Goal: Task Accomplishment & Management: Complete application form

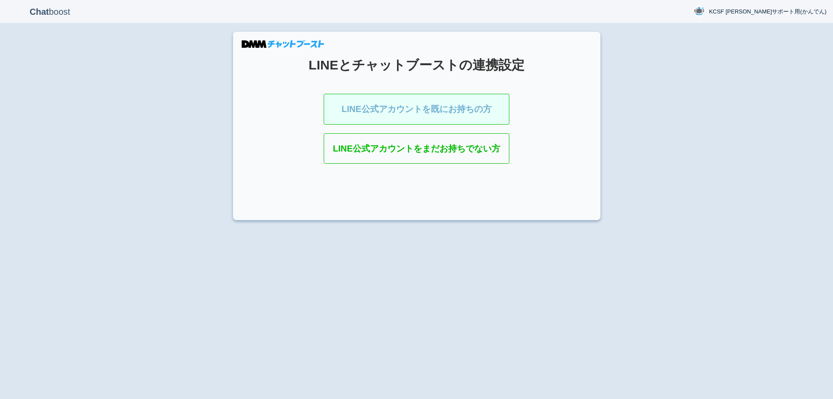
click at [459, 113] on link "LINE公式アカウントを既にお持ちの方" at bounding box center [417, 109] width 186 height 31
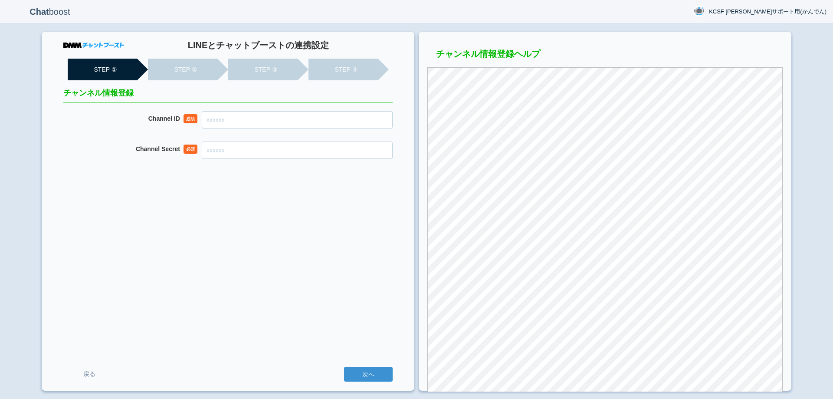
click at [371, 119] on input "Channel ID" at bounding box center [297, 119] width 191 height 17
paste input "2007910814"
type input "2007910814"
click at [294, 159] on div "LINEとチャットブーストの連携設定 STEP ① STEP ② STEP ③ STEP ④ チャンネル情報登録 Channel ID 必須 20079108…" at bounding box center [228, 211] width 373 height 359
click at [296, 157] on input "Channel Secret" at bounding box center [297, 149] width 191 height 17
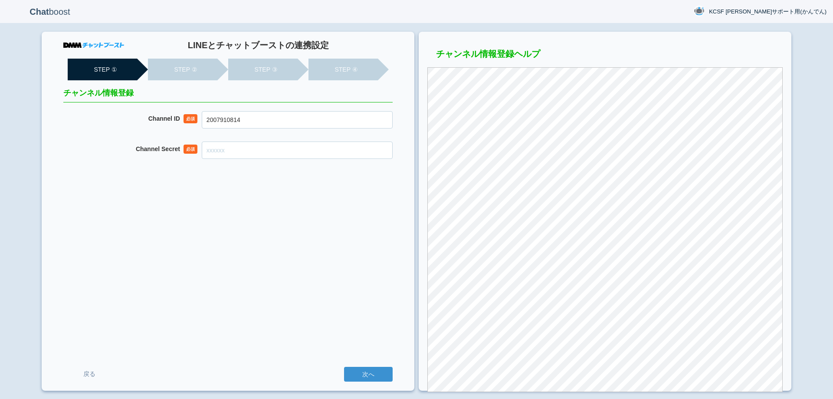
paste input "c9f7fd529fd66609b1304765ba77638c"
type input "c9f7fd529fd66609b1304765ba77638c"
click at [362, 374] on input "次へ" at bounding box center [368, 374] width 49 height 15
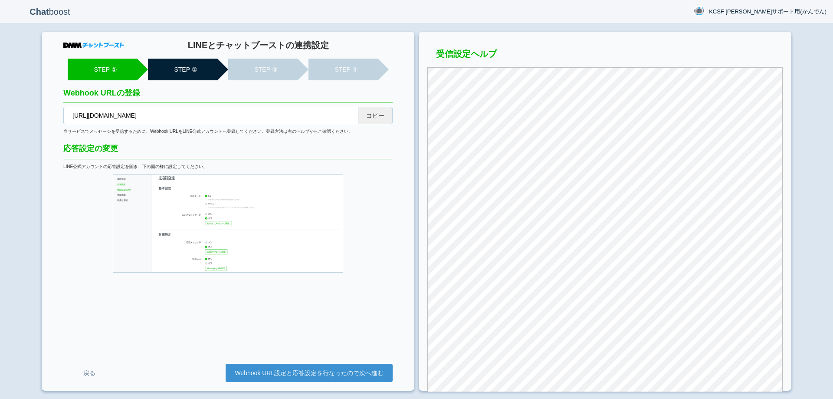
drag, startPoint x: 365, startPoint y: 118, endPoint x: 486, endPoint y: 38, distance: 144.9
click at [365, 118] on button "コピー" at bounding box center [375, 115] width 35 height 17
click at [335, 371] on link "Webhook URL設定と応答設定を行なったので次へ進む" at bounding box center [309, 373] width 167 height 18
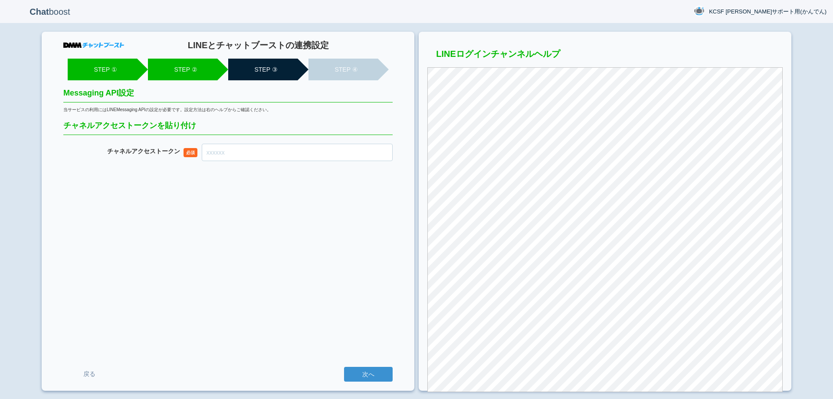
click at [373, 154] on input "チャネル アクセストークン" at bounding box center [297, 152] width 191 height 17
paste input "g5frV+0SO5Atq66y4b/JykM61U8tVwVPfSJKkiP/6Qz81LaLduSJ1VoM/A2qmO8RV2CdLsaXW57+677…"
type input "g5frV+0SO5Atq66y4b/JykM61U8tVwVPfSJKkiP/6Qz81LaLduSJ1VoM/A2qmO8RV2CdLsaXW57+677…"
click at [360, 373] on input "次へ" at bounding box center [368, 374] width 49 height 15
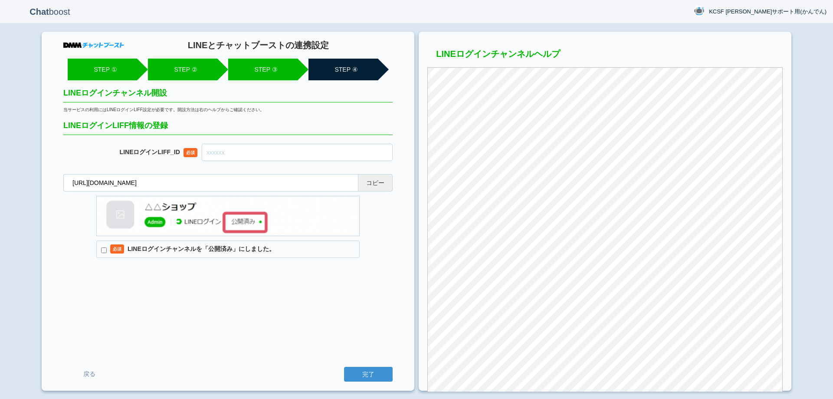
click at [369, 187] on button "コピー" at bounding box center [375, 182] width 35 height 17
click at [307, 151] on input "text" at bounding box center [297, 152] width 191 height 17
paste input "2007910824-xAD0nGak"
type input "2007910824-xAD0nGak"
click at [188, 247] on label "必須 LINEログインチャンネルを「公開済み」にしました。" at bounding box center [227, 248] width 263 height 17
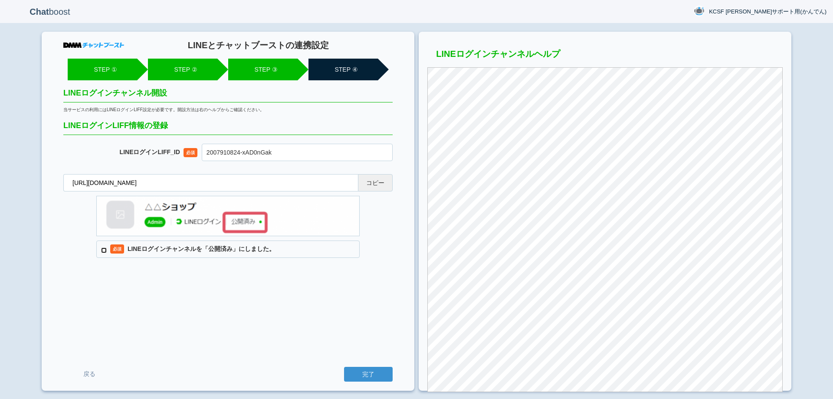
click at [107, 247] on input "必須 LINEログインチャンネルを「公開済み」にしました。" at bounding box center [104, 250] width 6 height 6
checkbox input "true"
click at [356, 370] on input "完了" at bounding box center [368, 374] width 49 height 15
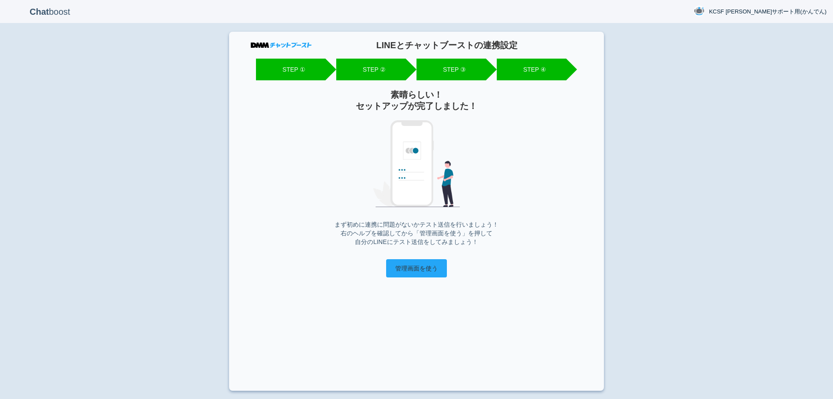
click at [433, 271] on input "管理画面を使う" at bounding box center [416, 268] width 61 height 18
